Goal: Task Accomplishment & Management: Manage account settings

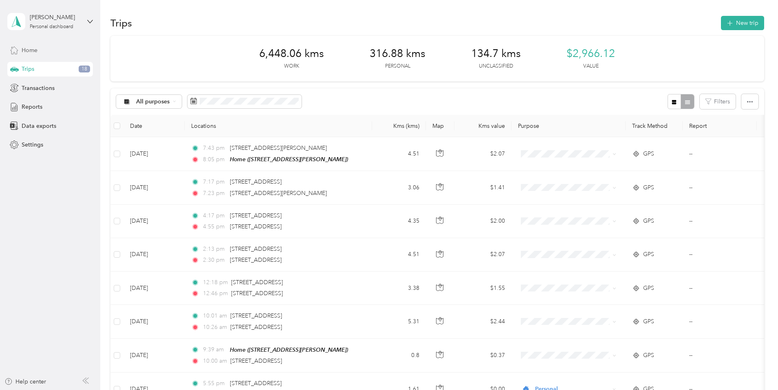
click at [31, 52] on span "Home" at bounding box center [30, 50] width 16 height 9
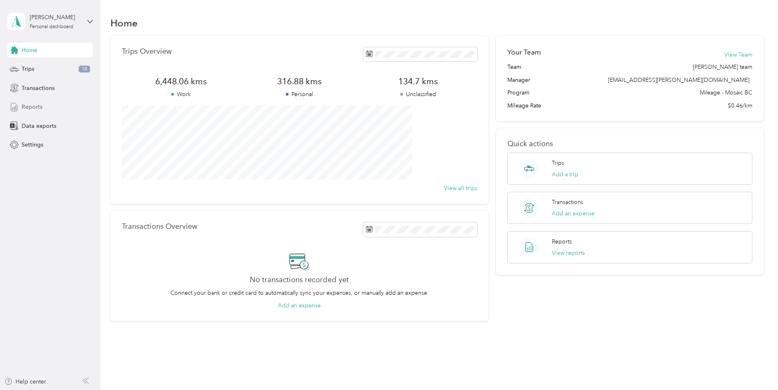
click at [31, 106] on span "Reports" at bounding box center [32, 107] width 21 height 9
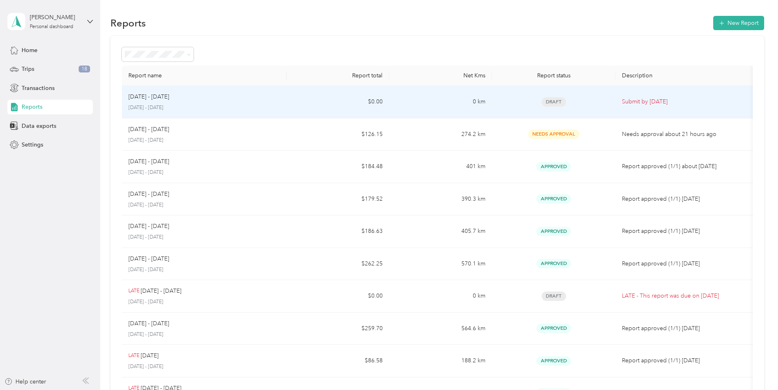
click at [324, 99] on td "$0.00" at bounding box center [337, 102] width 103 height 33
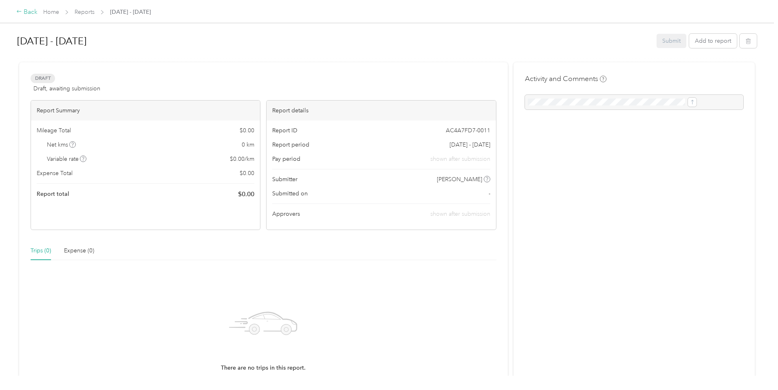
click at [37, 11] on div "Back" at bounding box center [26, 12] width 21 height 10
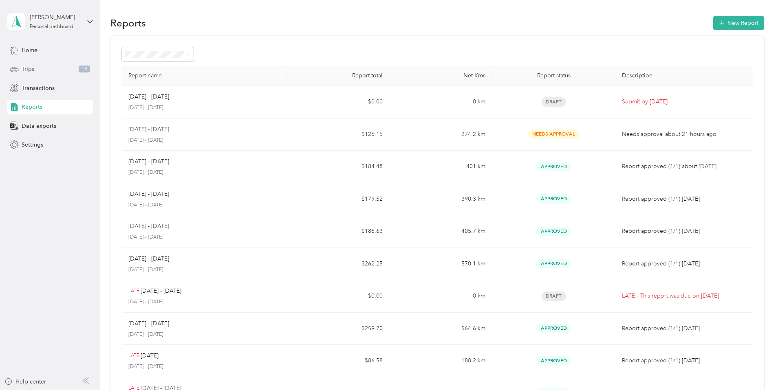
click at [42, 69] on div "Trips 18" at bounding box center [50, 69] width 86 height 15
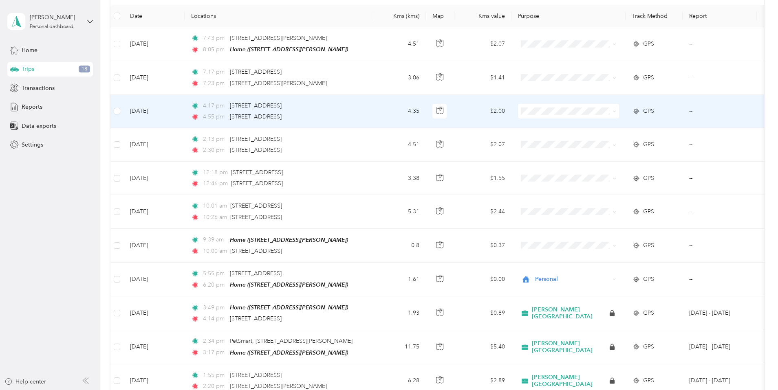
scroll to position [112, 0]
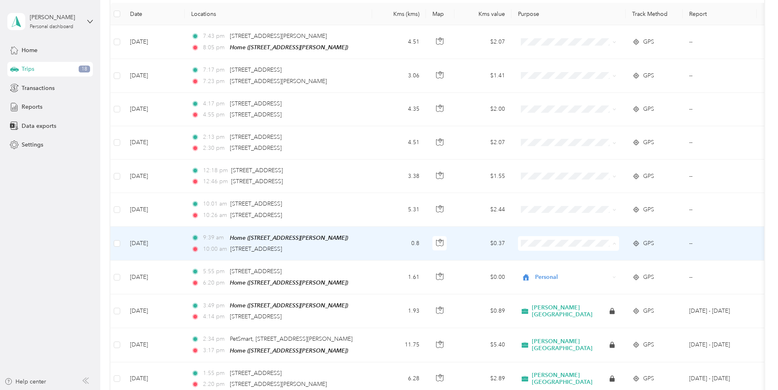
click at [612, 270] on span "Personal" at bounding box center [647, 272] width 110 height 9
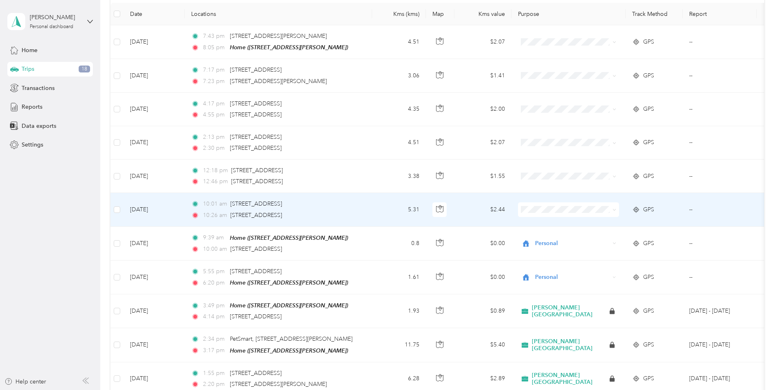
click at [511, 207] on td "$2.44" at bounding box center [482, 209] width 57 height 33
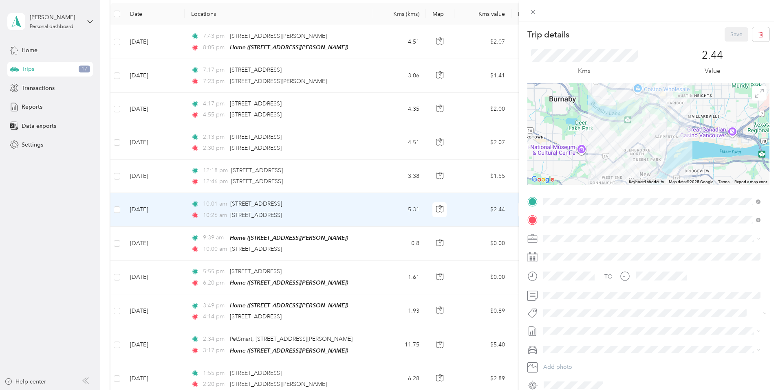
click at [570, 251] on span "[PERSON_NAME] [GEOGRAPHIC_DATA]" at bounding box center [599, 250] width 106 height 7
click at [588, 324] on span "Syndicated Retail Cost Capture" at bounding box center [587, 326] width 71 height 7
click at [729, 34] on button "Save" at bounding box center [736, 34] width 24 height 14
